Goal: Task Accomplishment & Management: Manage account settings

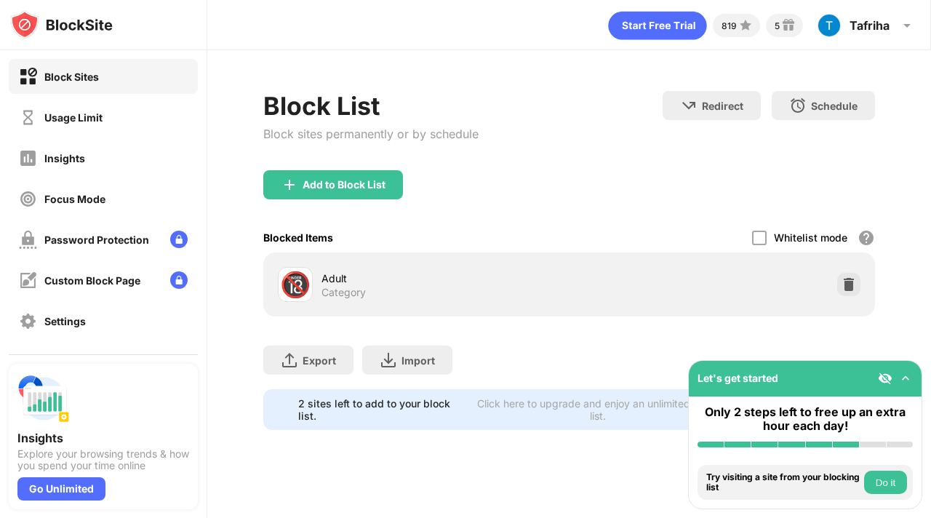
click at [97, 135] on div "Block Sites Usage Limit Insights Focus Mode Password Protection Custom Block Pa…" at bounding box center [103, 219] width 207 height 338
click at [102, 120] on div "Usage Limit" at bounding box center [73, 117] width 58 height 12
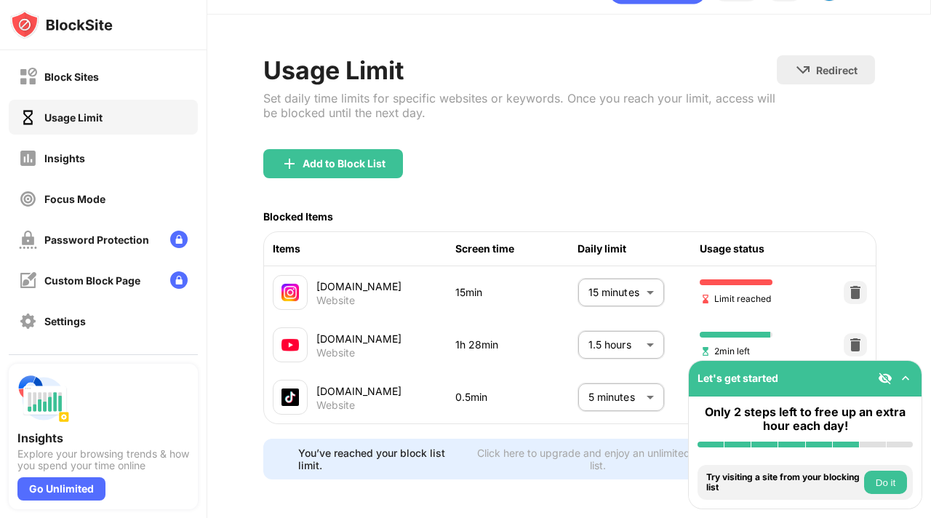
scroll to position [43, 0]
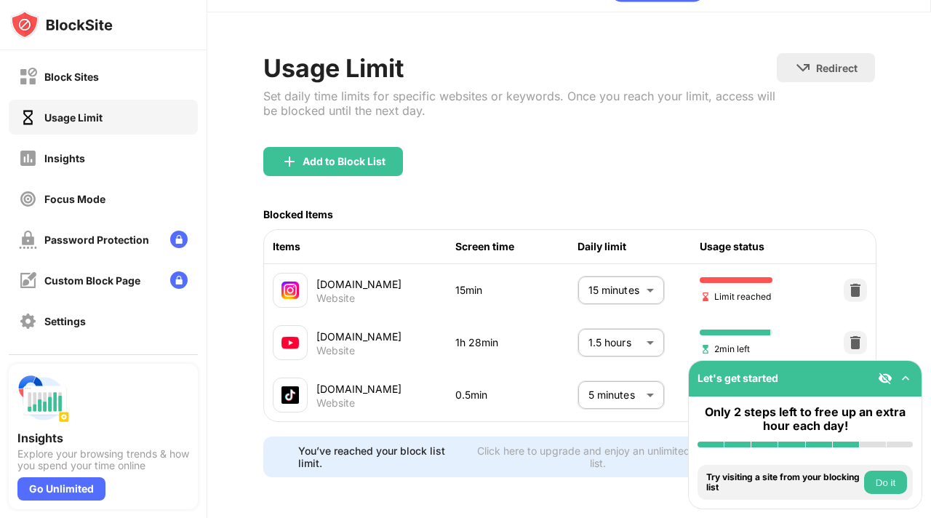
click at [651, 283] on body "Block Sites Usage Limit Insights Focus Mode Password Protection Custom Block Pa…" at bounding box center [465, 259] width 931 height 518
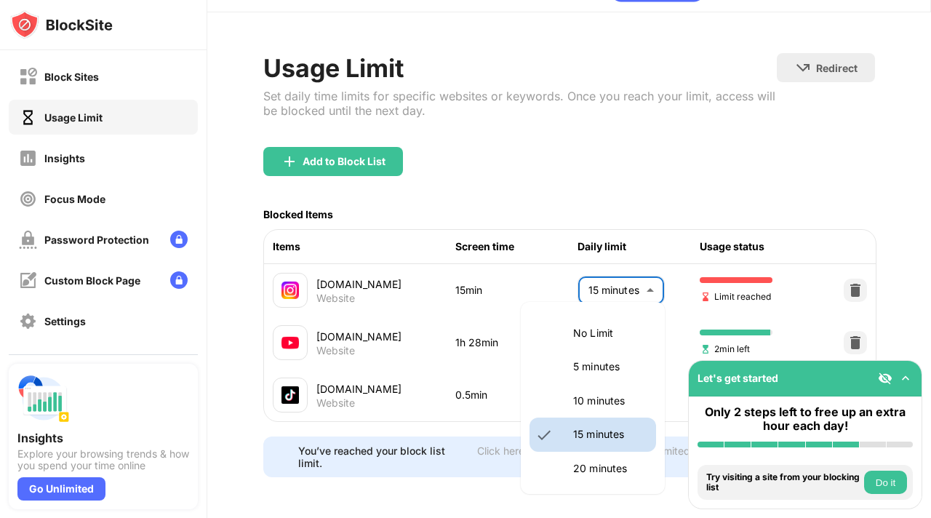
click at [597, 482] on li "20 minutes" at bounding box center [593, 468] width 127 height 33
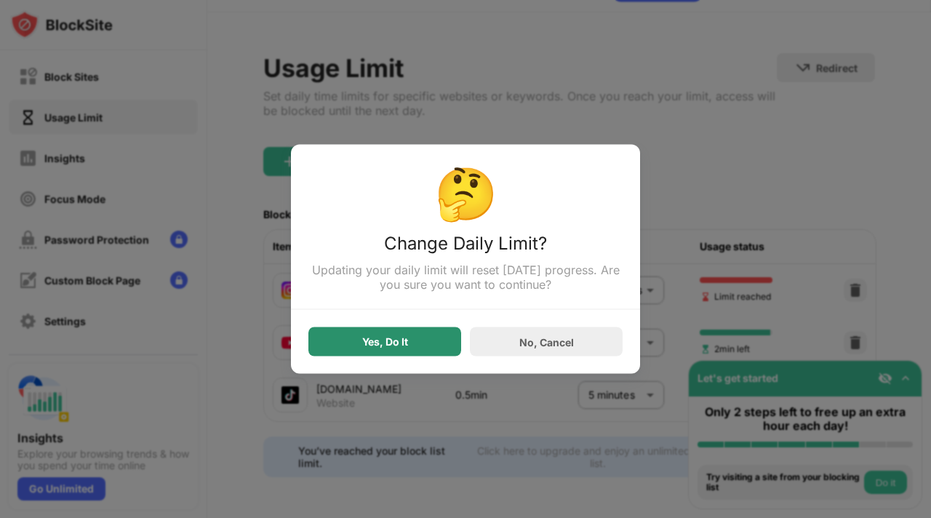
click at [402, 338] on div "Yes, Do It" at bounding box center [385, 342] width 46 height 12
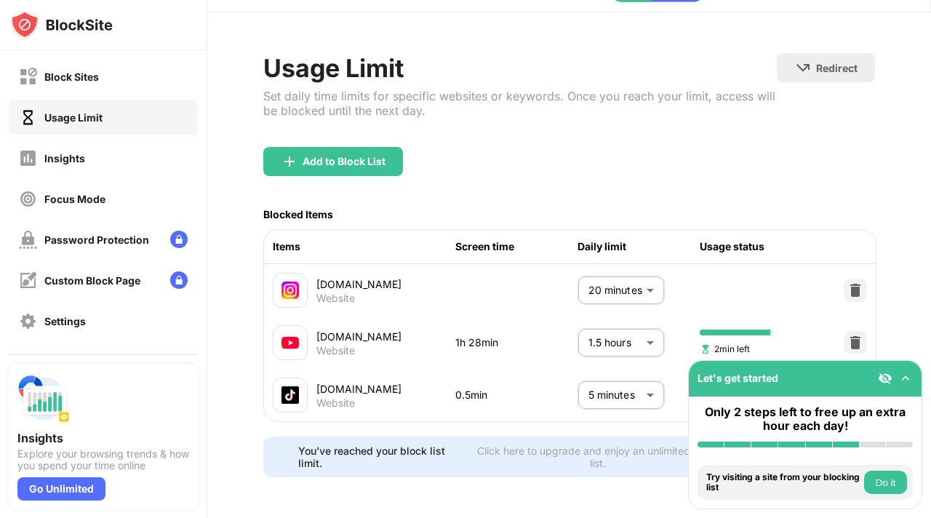
click at [600, 298] on body "Block Sites Usage Limit Insights Focus Mode Password Protection Custom Block Pa…" at bounding box center [465, 259] width 931 height 518
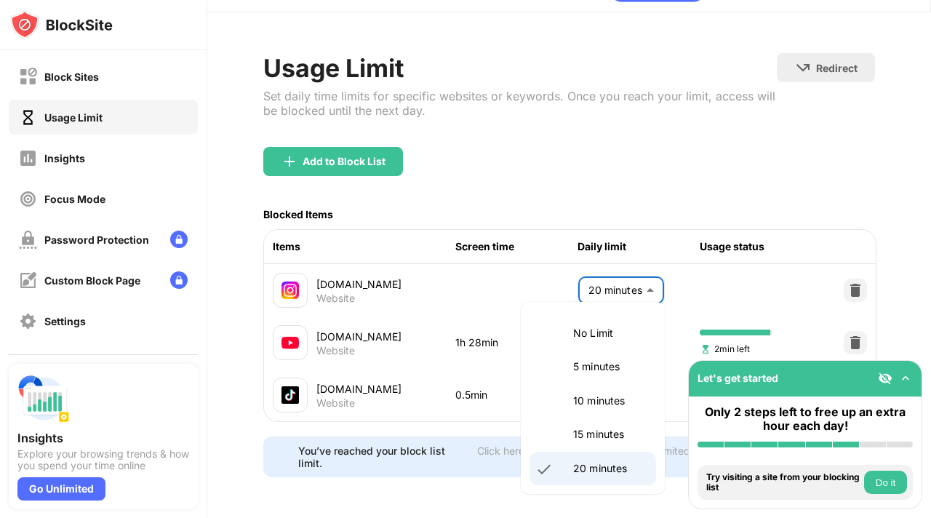
click at [587, 429] on p "15 minutes" at bounding box center [610, 434] width 74 height 16
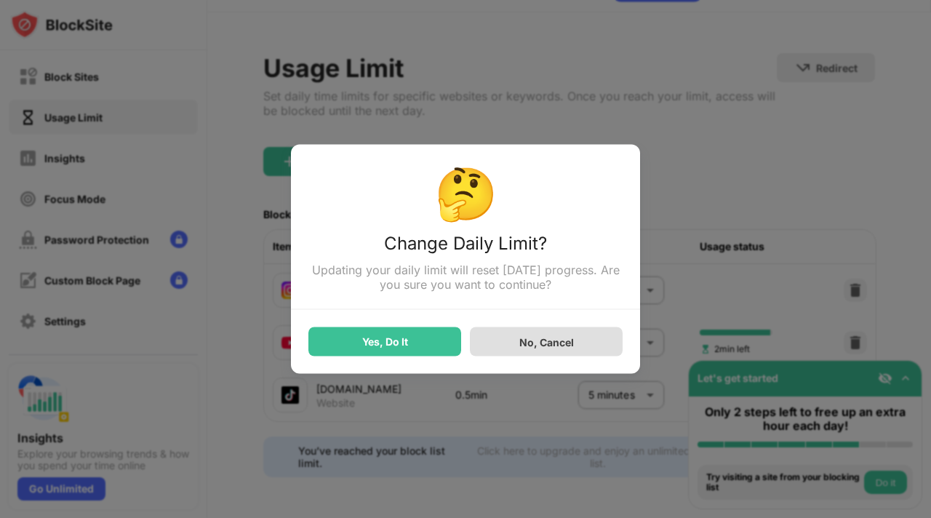
click at [538, 343] on div "No, Cancel" at bounding box center [547, 341] width 55 height 12
type input "**"
